Goal: Check status: Check status

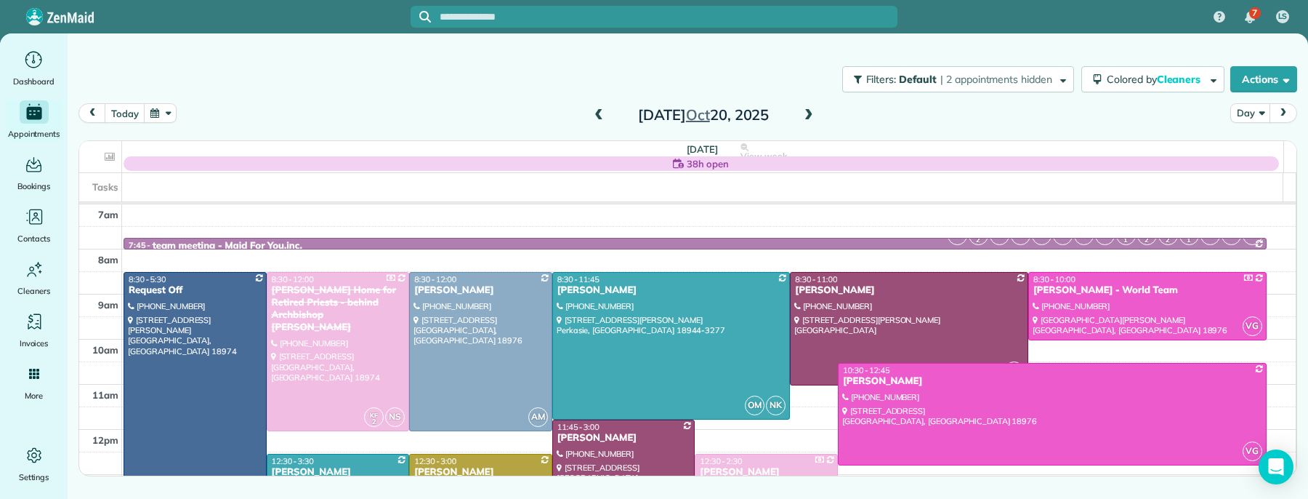
scroll to position [27, 0]
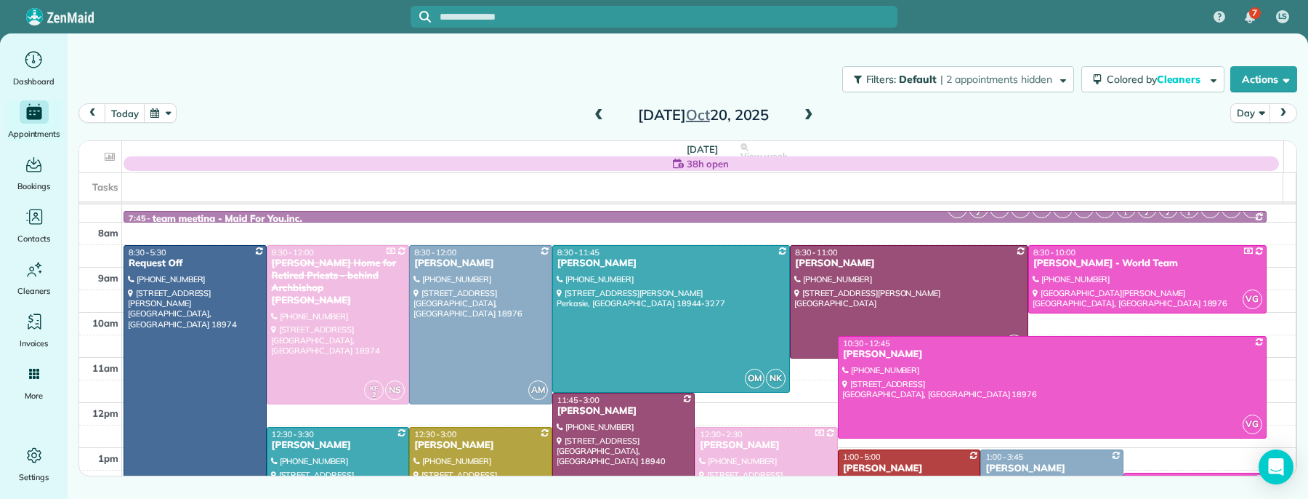
click at [600, 115] on span at bounding box center [599, 115] width 16 height 13
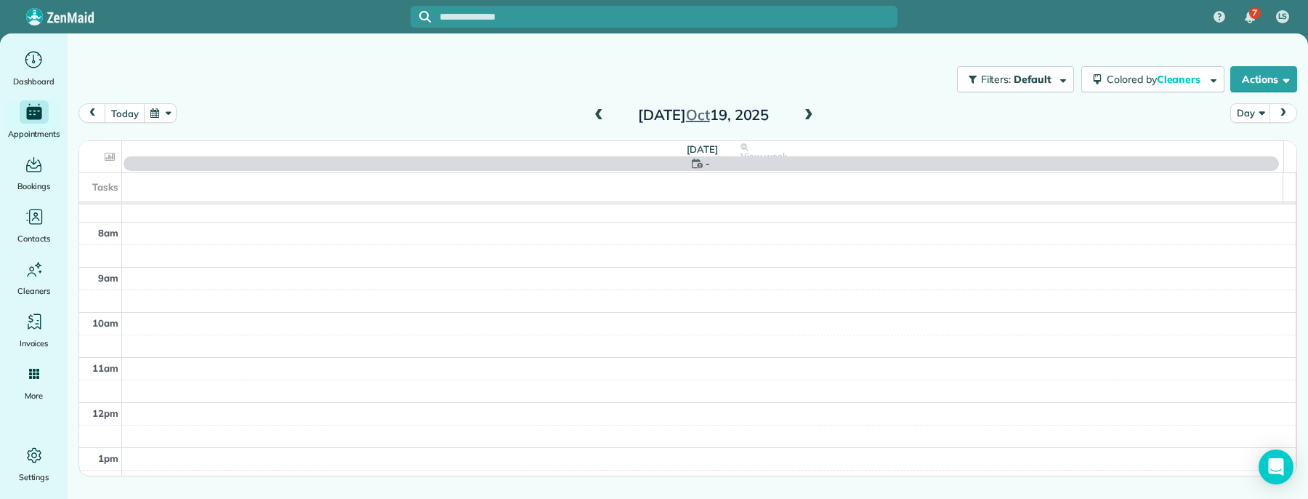
scroll to position [0, 0]
click at [600, 115] on span at bounding box center [599, 115] width 16 height 13
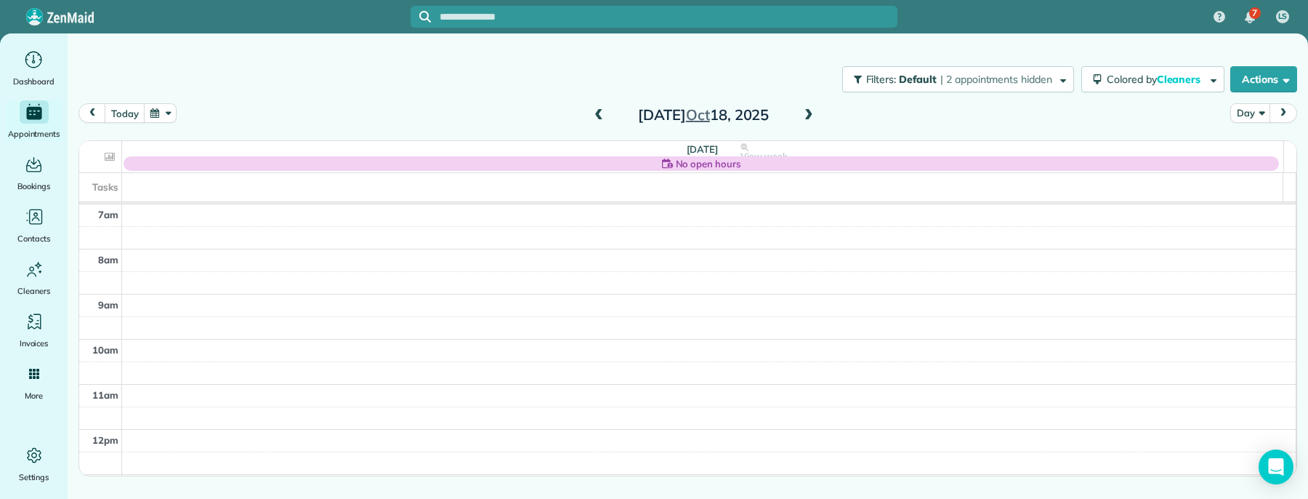
click at [600, 115] on span at bounding box center [599, 115] width 16 height 13
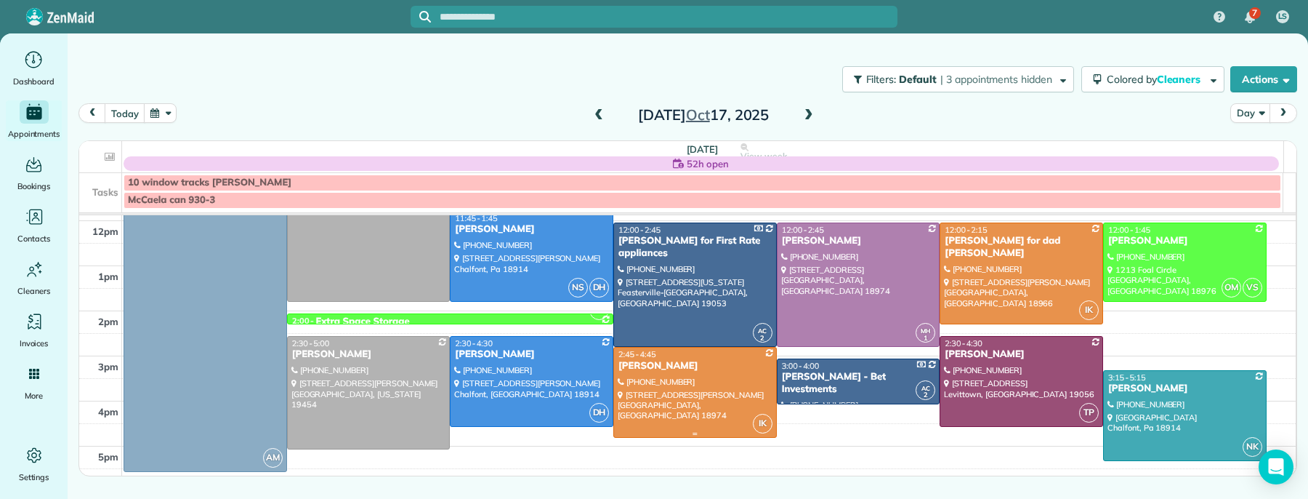
scroll to position [180, 0]
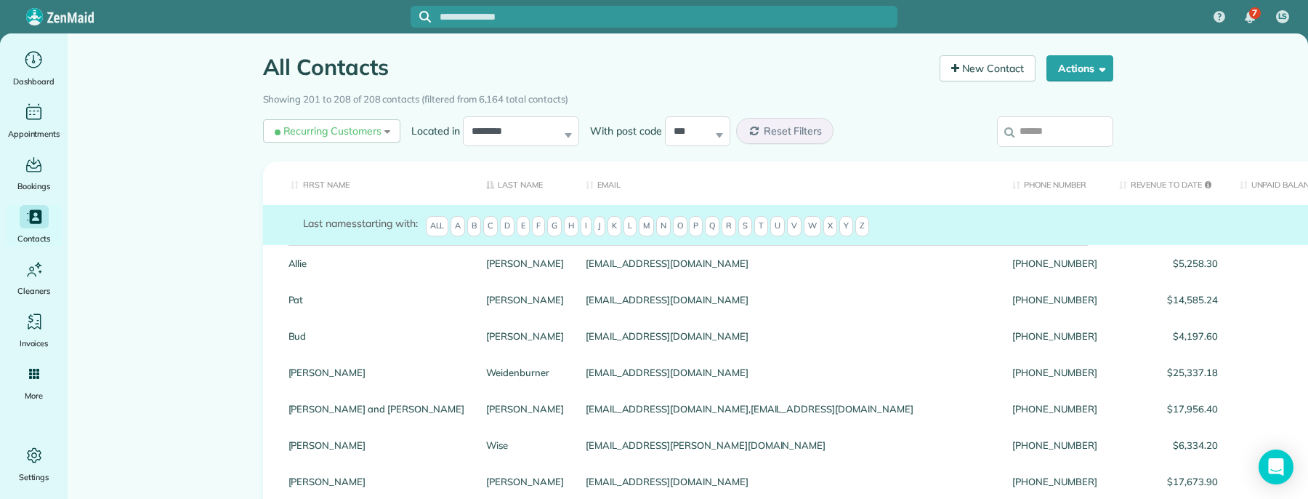
scroll to position [30, 0]
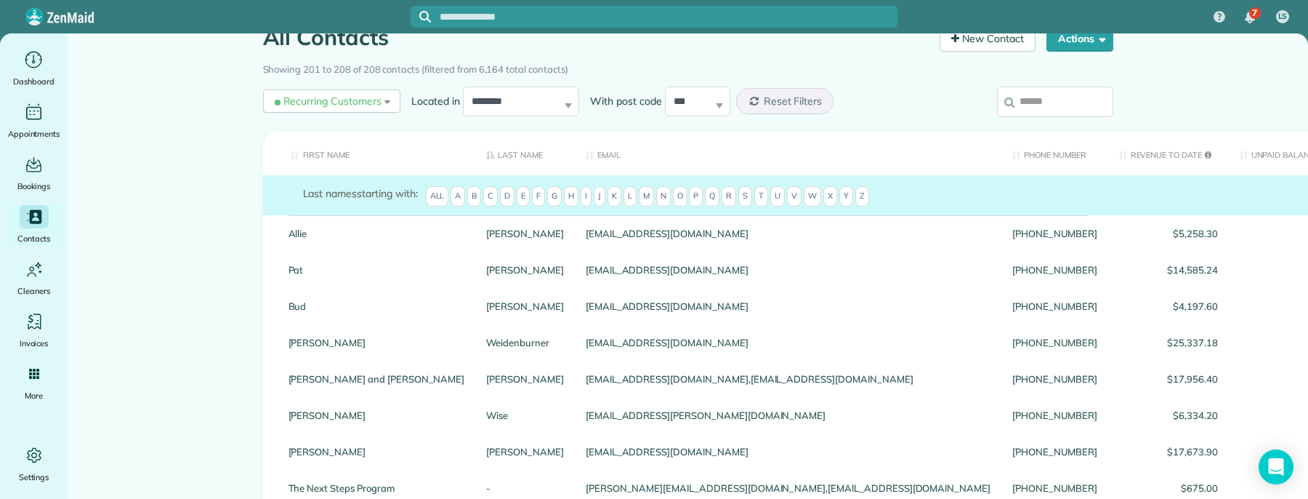
click at [1036, 101] on input "search" at bounding box center [1055, 101] width 116 height 31
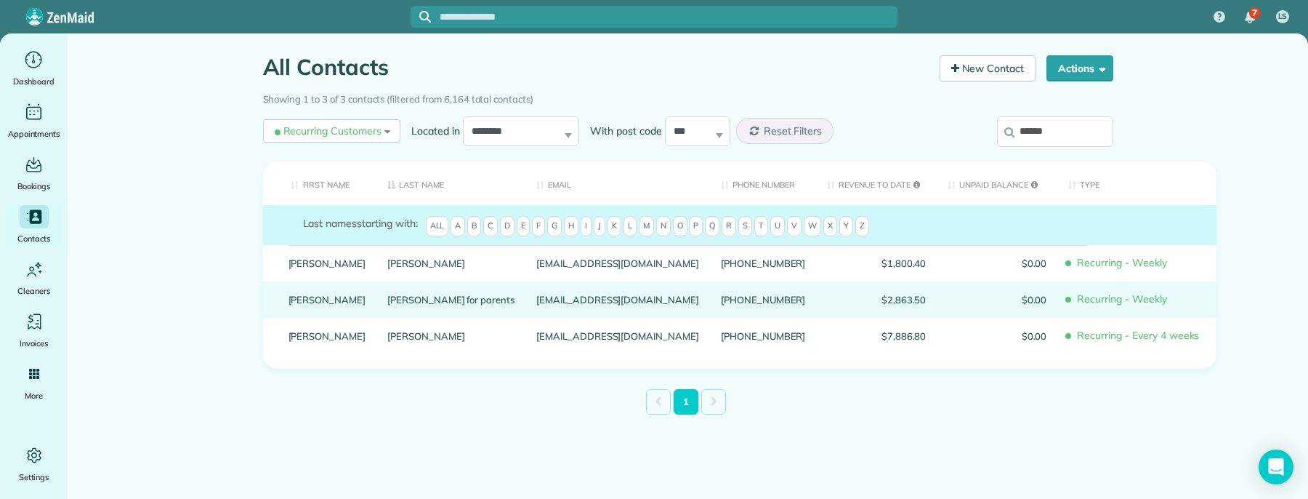
type input "******"
click at [402, 304] on link "Morgan for parents" at bounding box center [450, 299] width 127 height 10
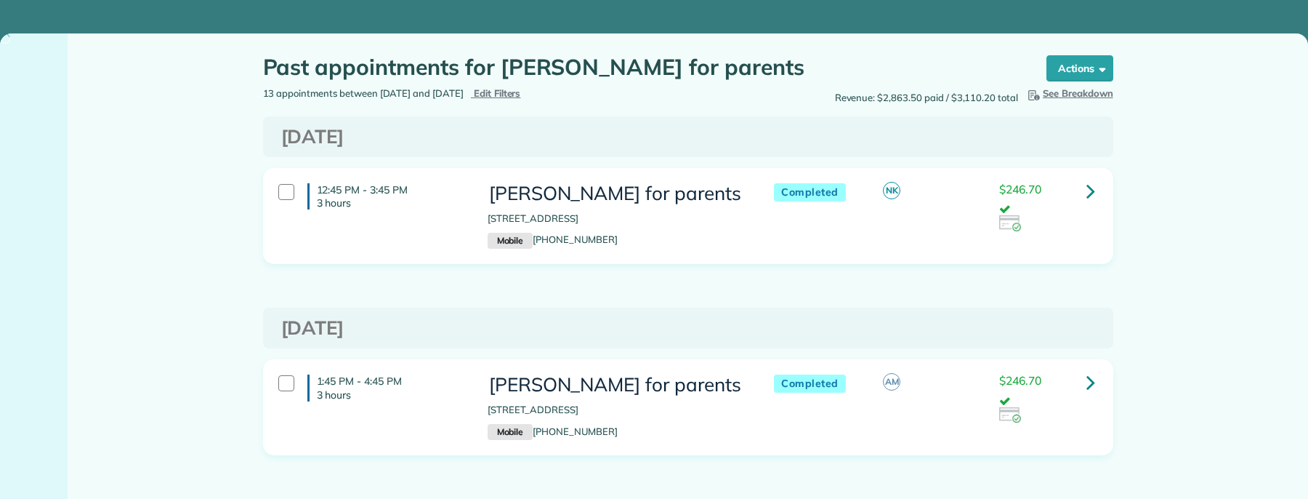
scroll to position [59, 0]
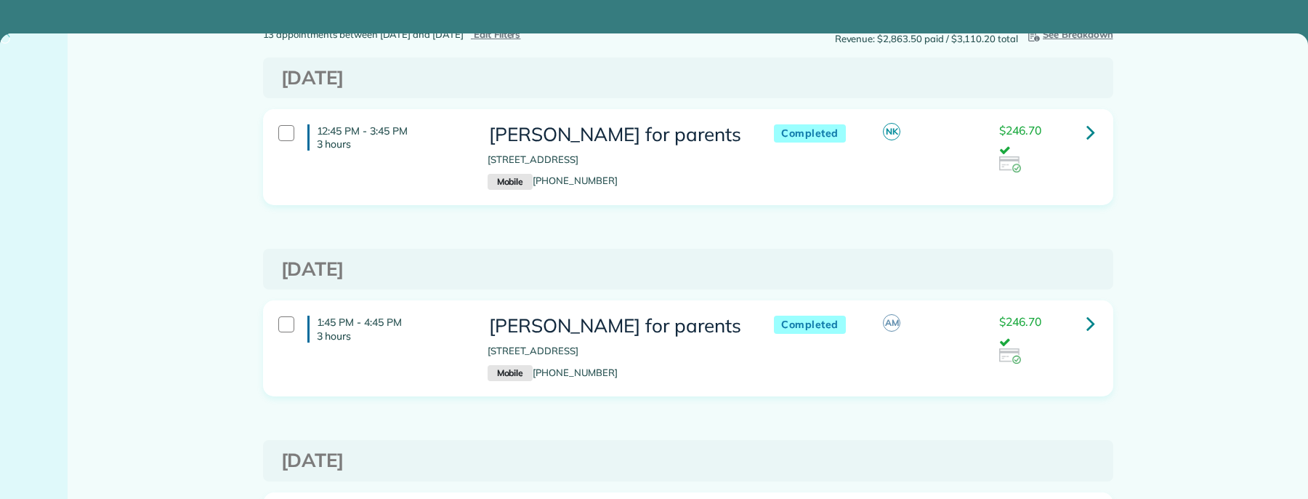
click at [1086, 137] on icon at bounding box center [1090, 131] width 9 height 25
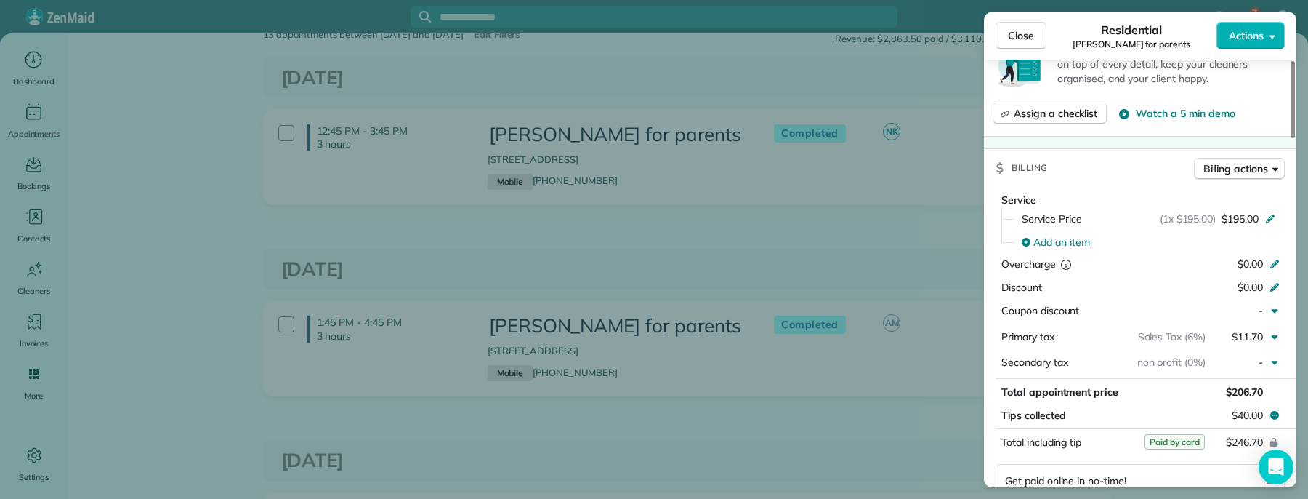
scroll to position [680, 0]
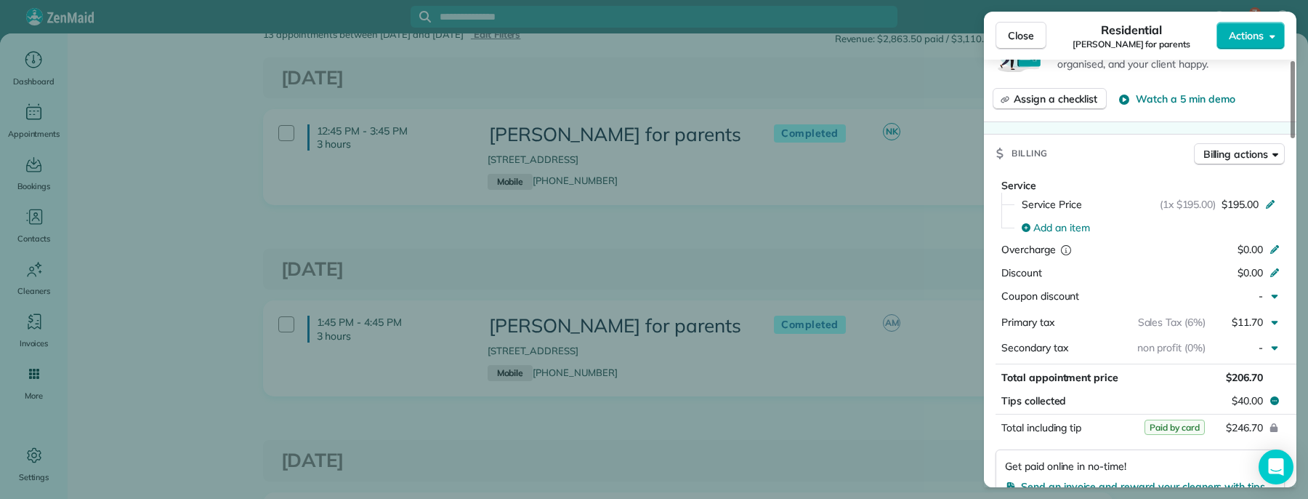
click at [1030, 42] on span "Close" at bounding box center [1021, 35] width 26 height 15
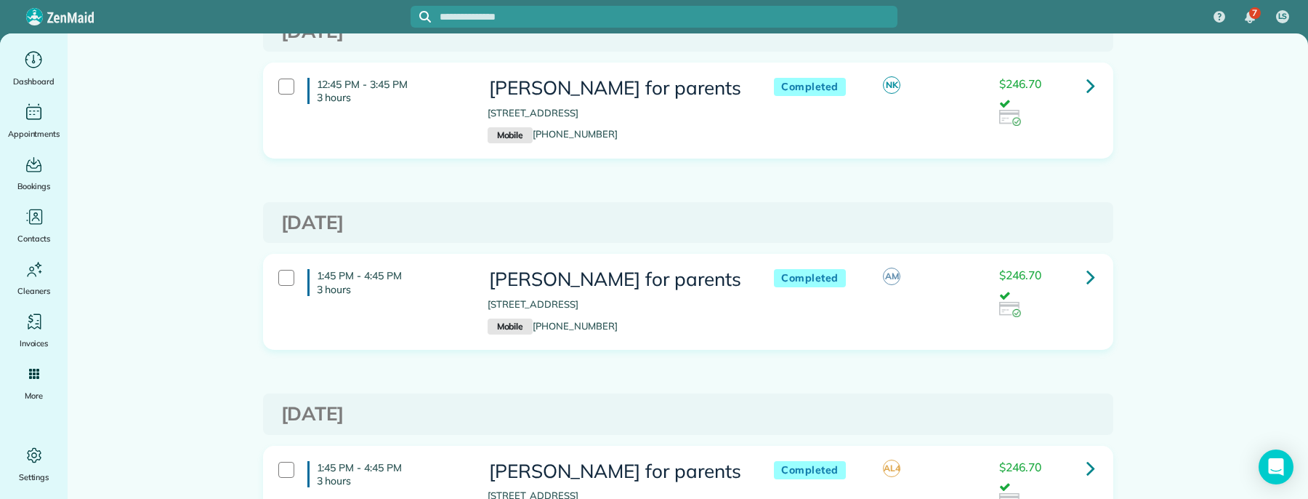
scroll to position [146, 0]
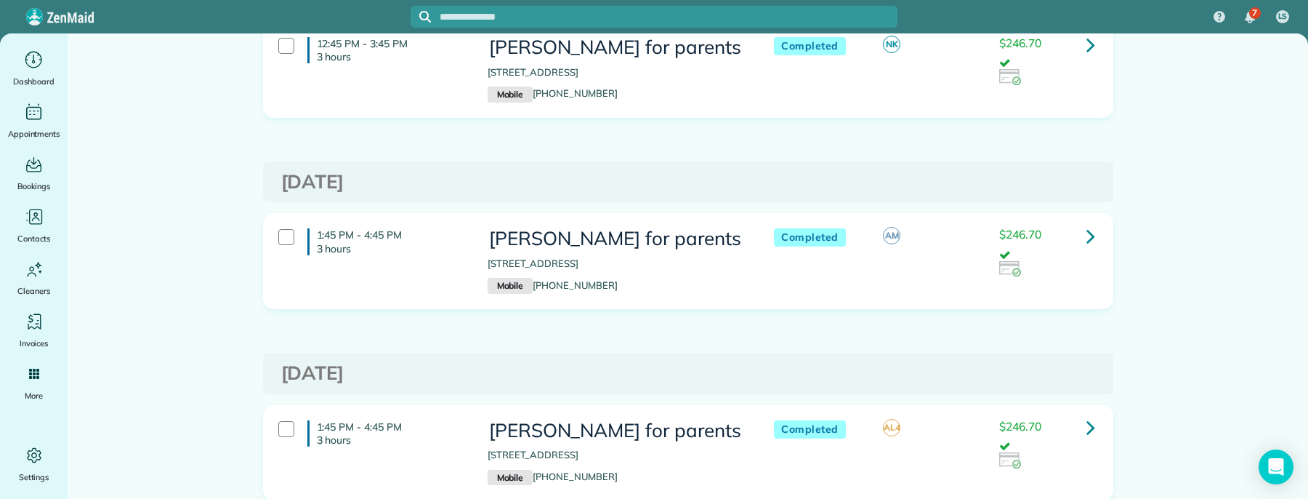
click at [1086, 238] on icon at bounding box center [1090, 235] width 9 height 25
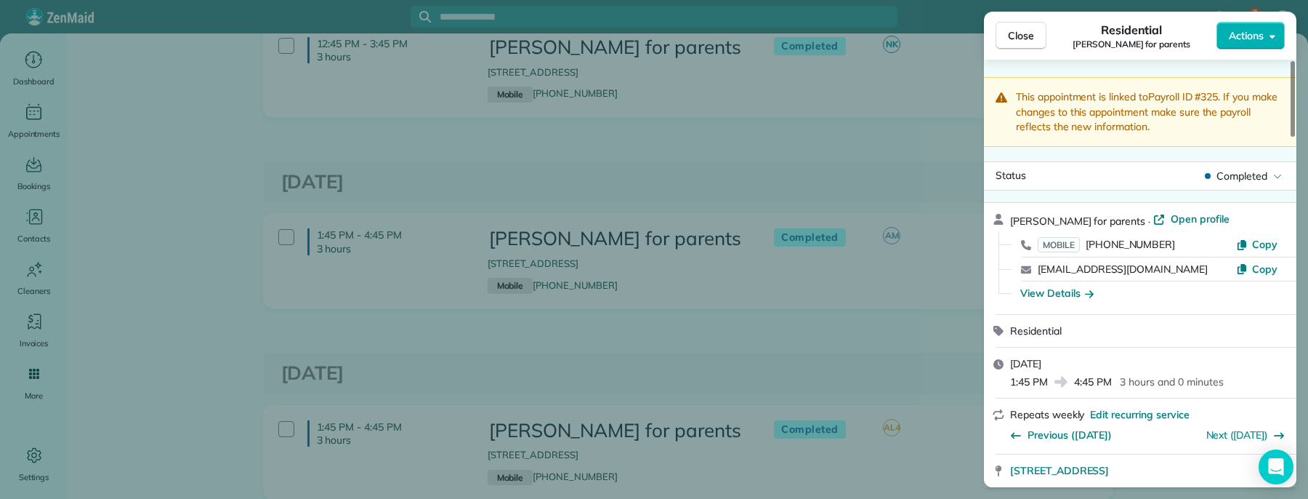
click at [1013, 47] on button "Close" at bounding box center [1021, 36] width 51 height 28
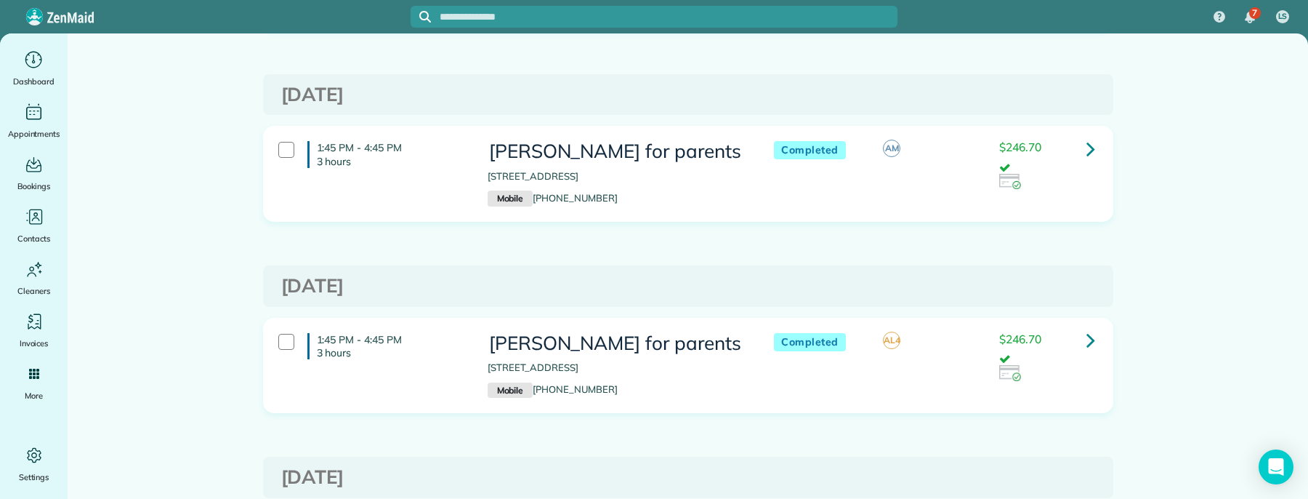
scroll to position [237, 0]
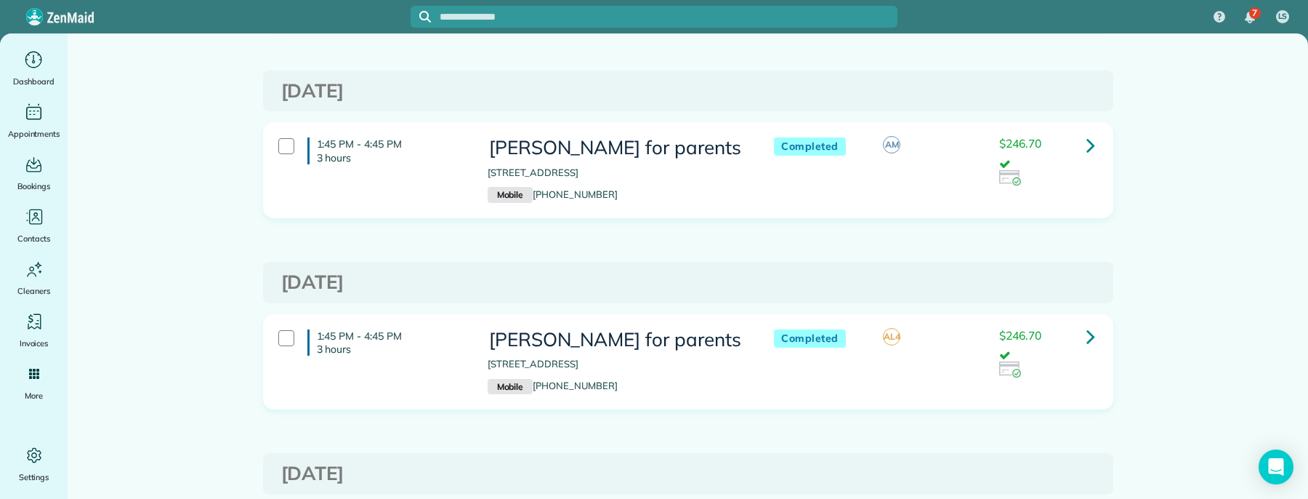
click at [1086, 344] on icon at bounding box center [1090, 335] width 9 height 25
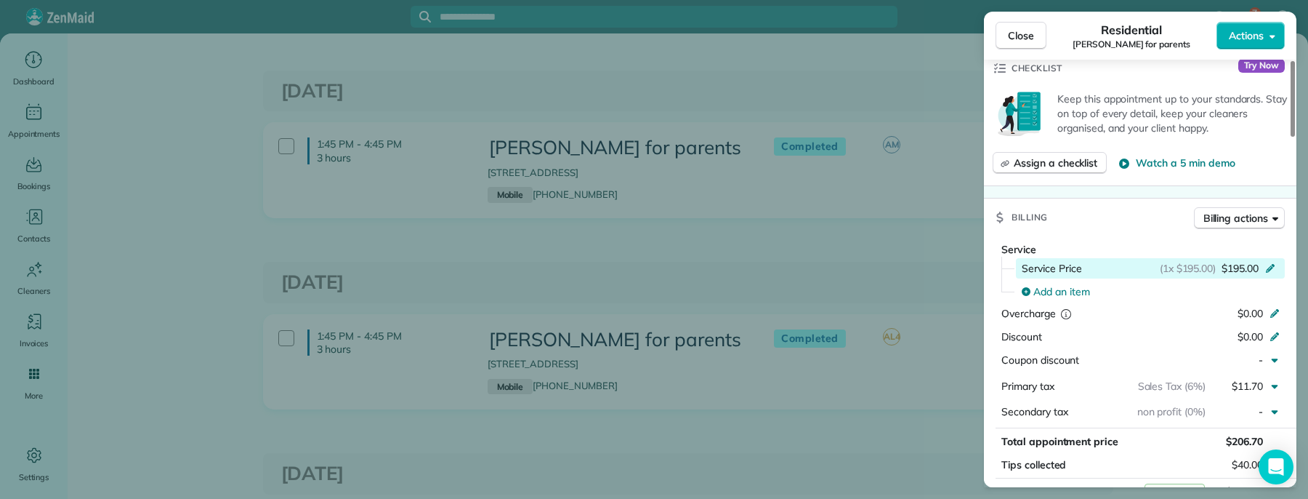
scroll to position [620, 0]
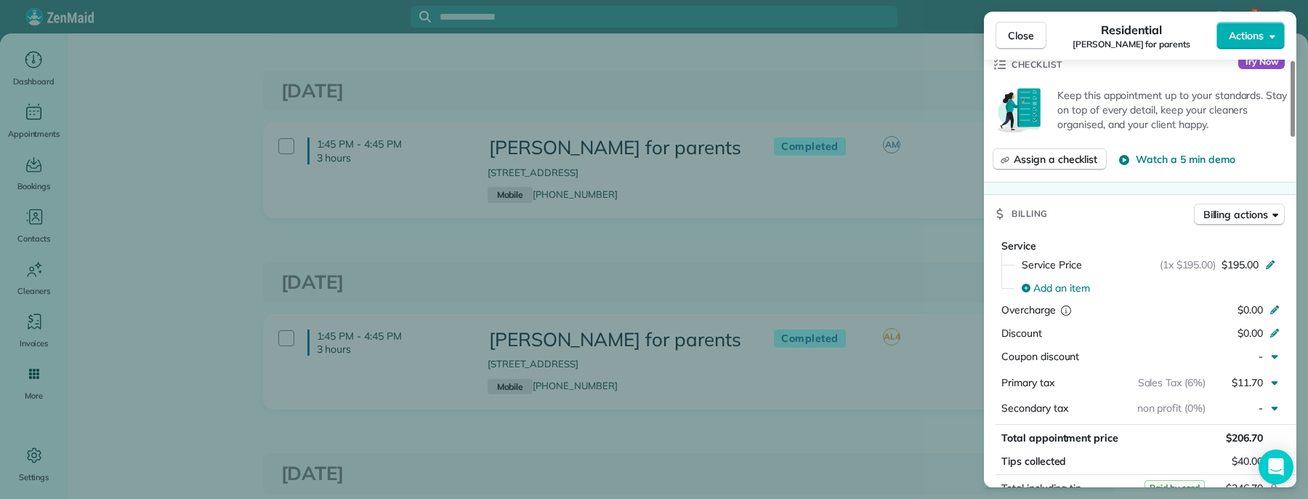
drag, startPoint x: 1017, startPoint y: 38, endPoint x: 968, endPoint y: 56, distance: 52.6
click at [1017, 38] on span "Close" at bounding box center [1021, 35] width 26 height 15
